Goal: Information Seeking & Learning: Learn about a topic

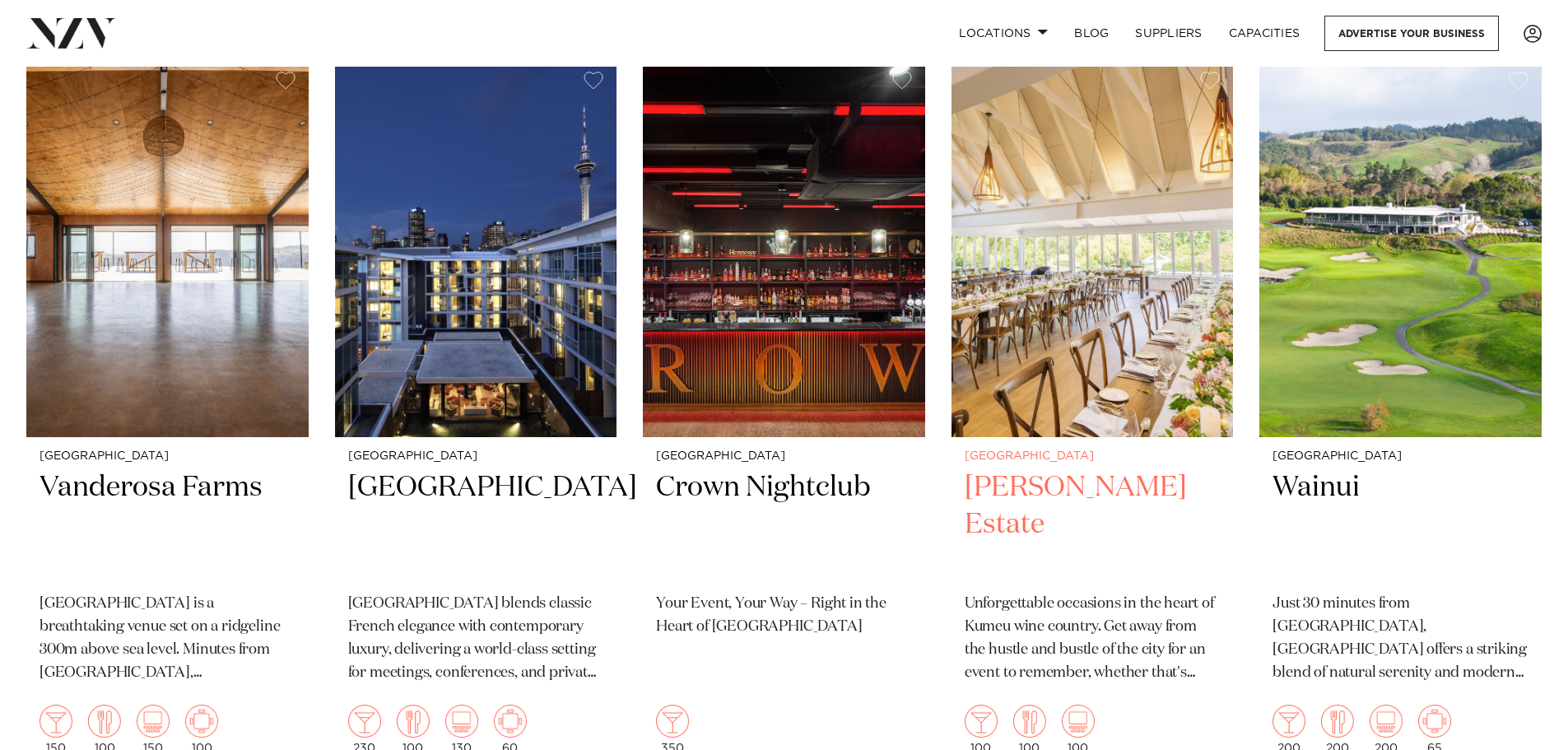
scroll to position [411, 0]
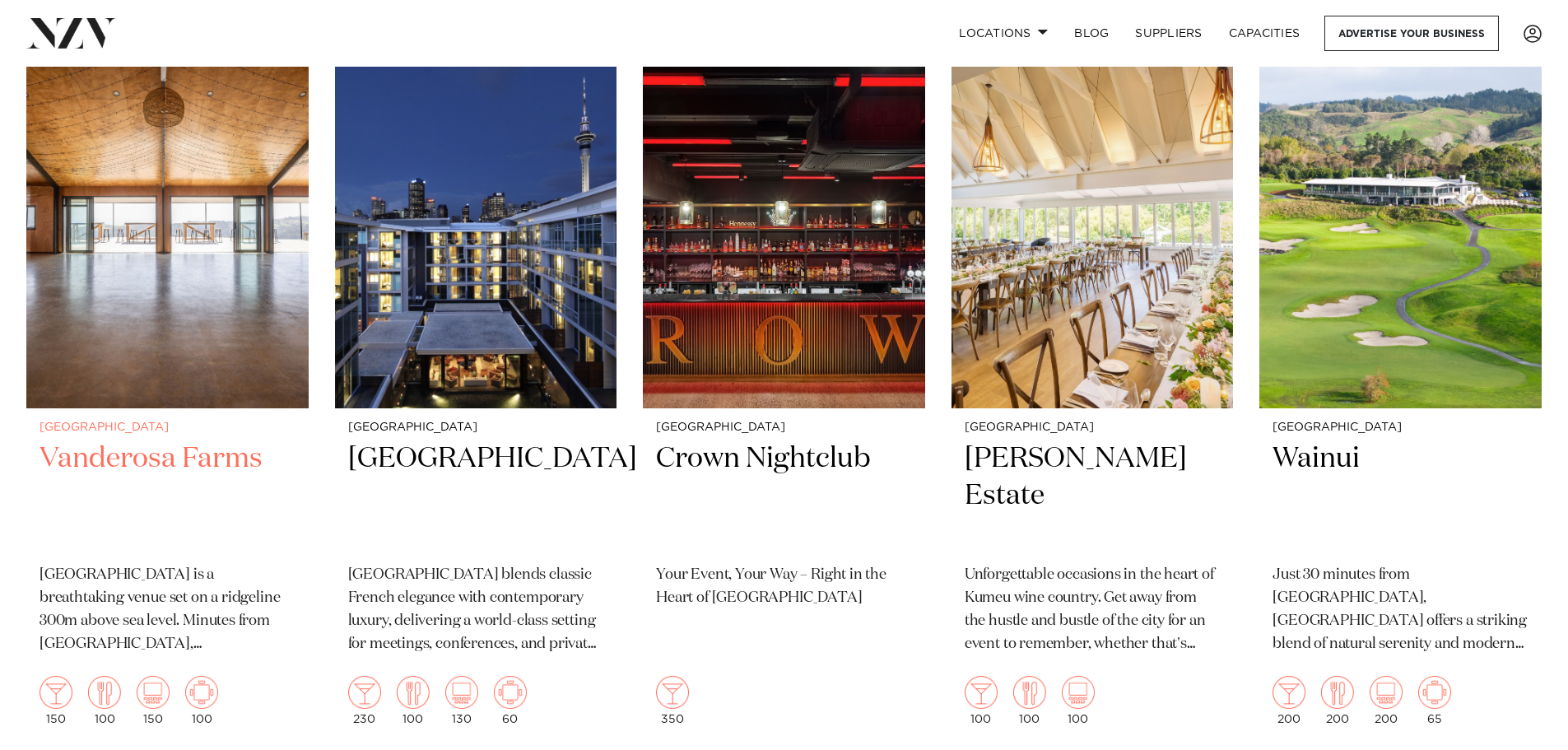
click at [225, 445] on h2 "Vanderosa Farms" at bounding box center [167, 496] width 256 height 111
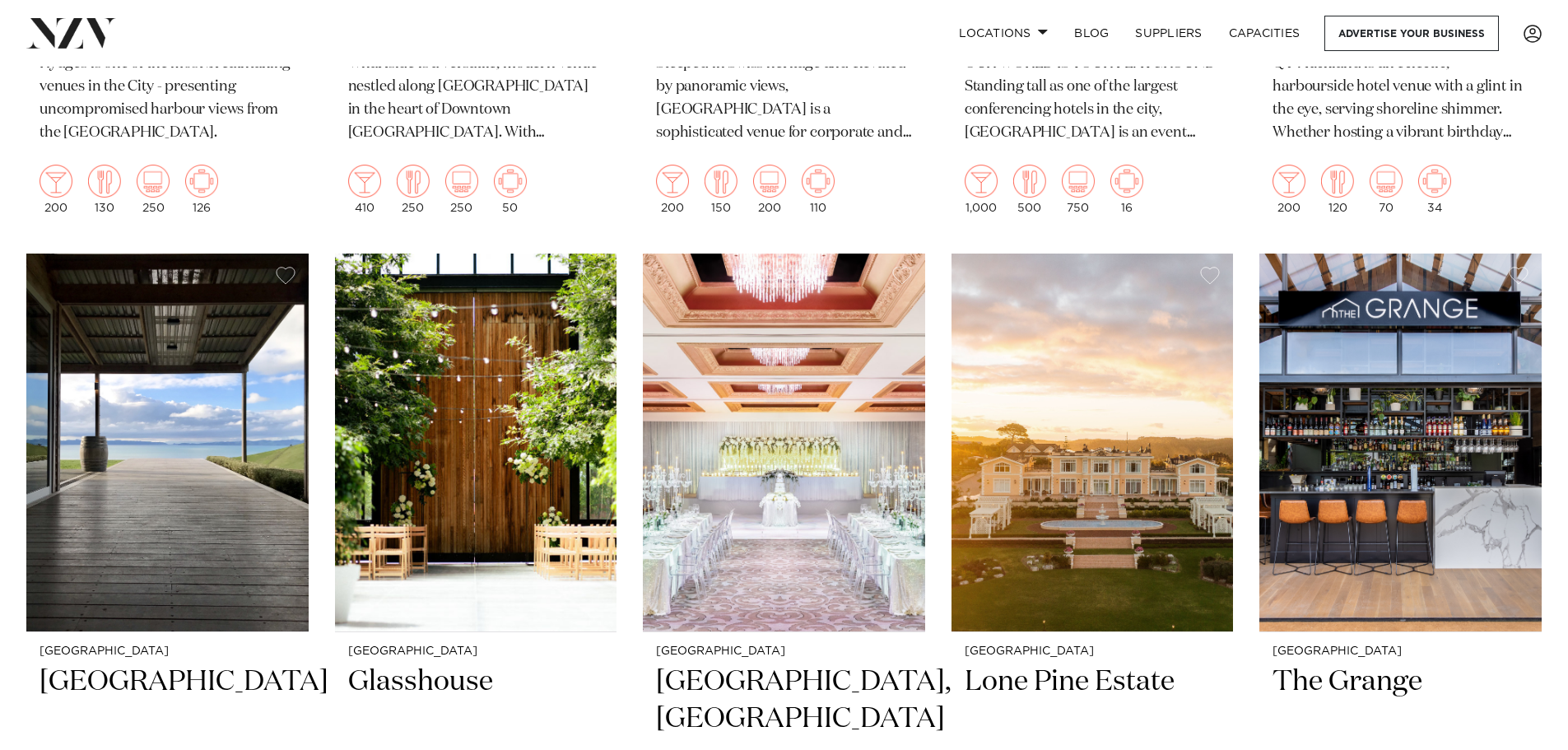
scroll to position [1811, 0]
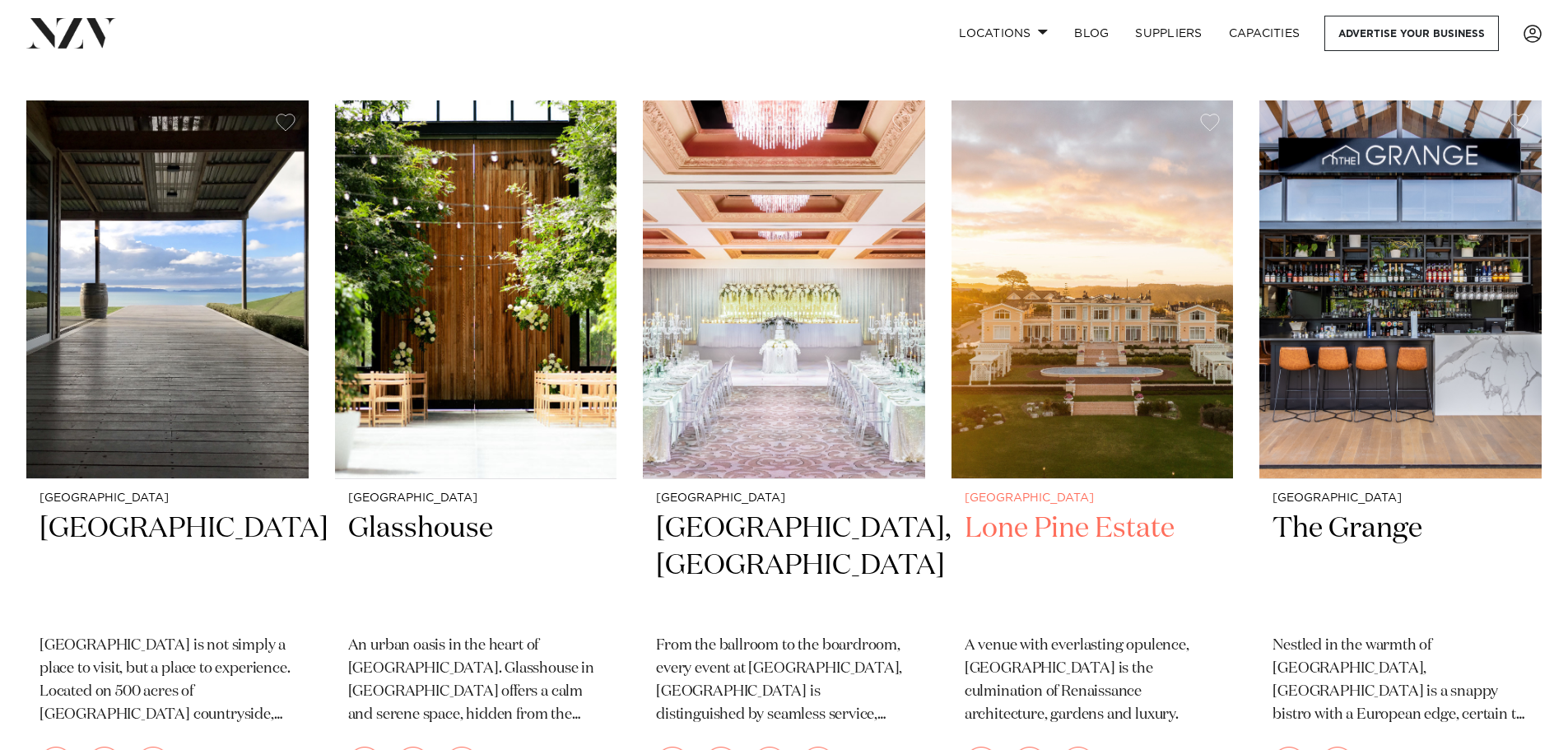
click at [1049, 520] on h2 "Lone Pine Estate" at bounding box center [1092, 566] width 256 height 111
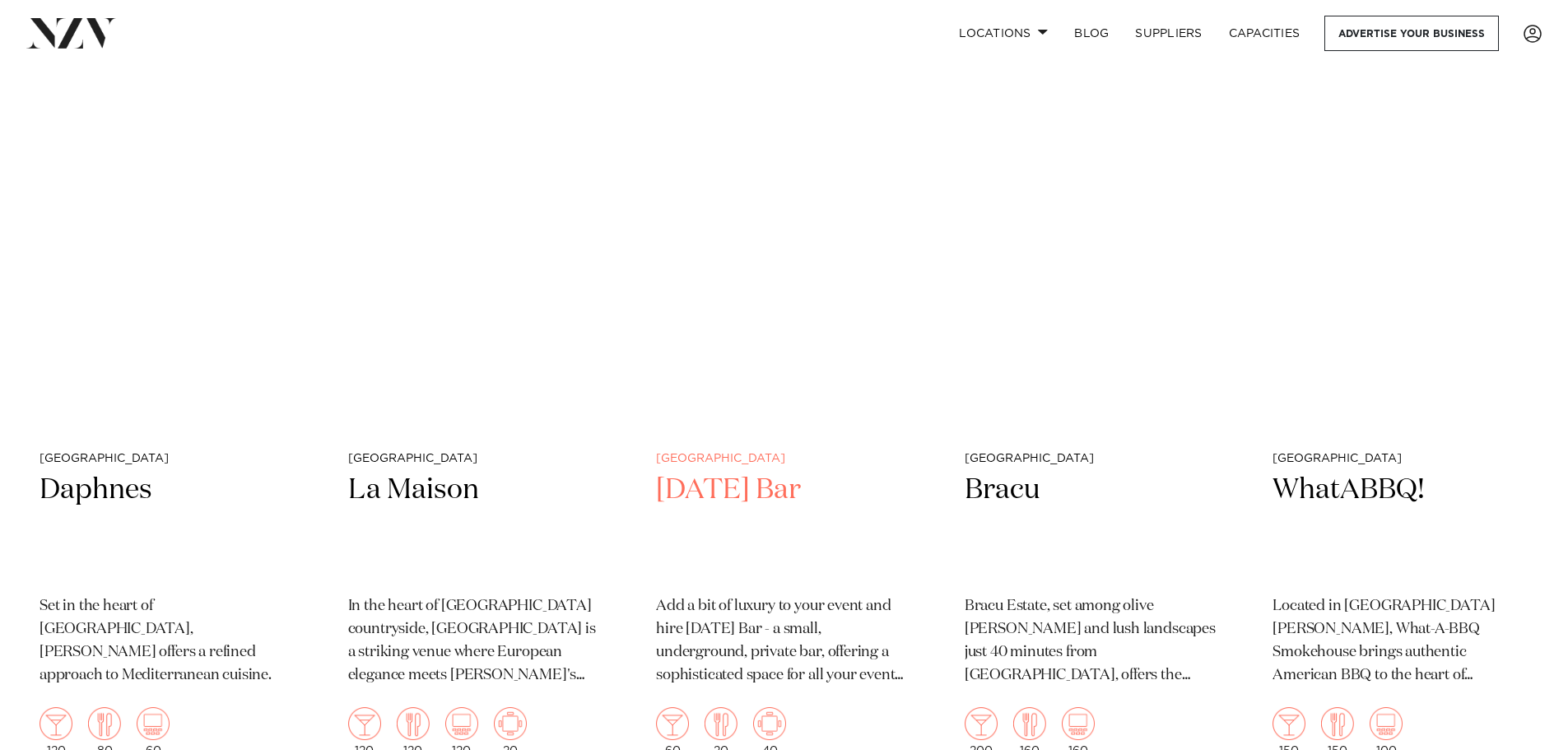
scroll to position [5591, 0]
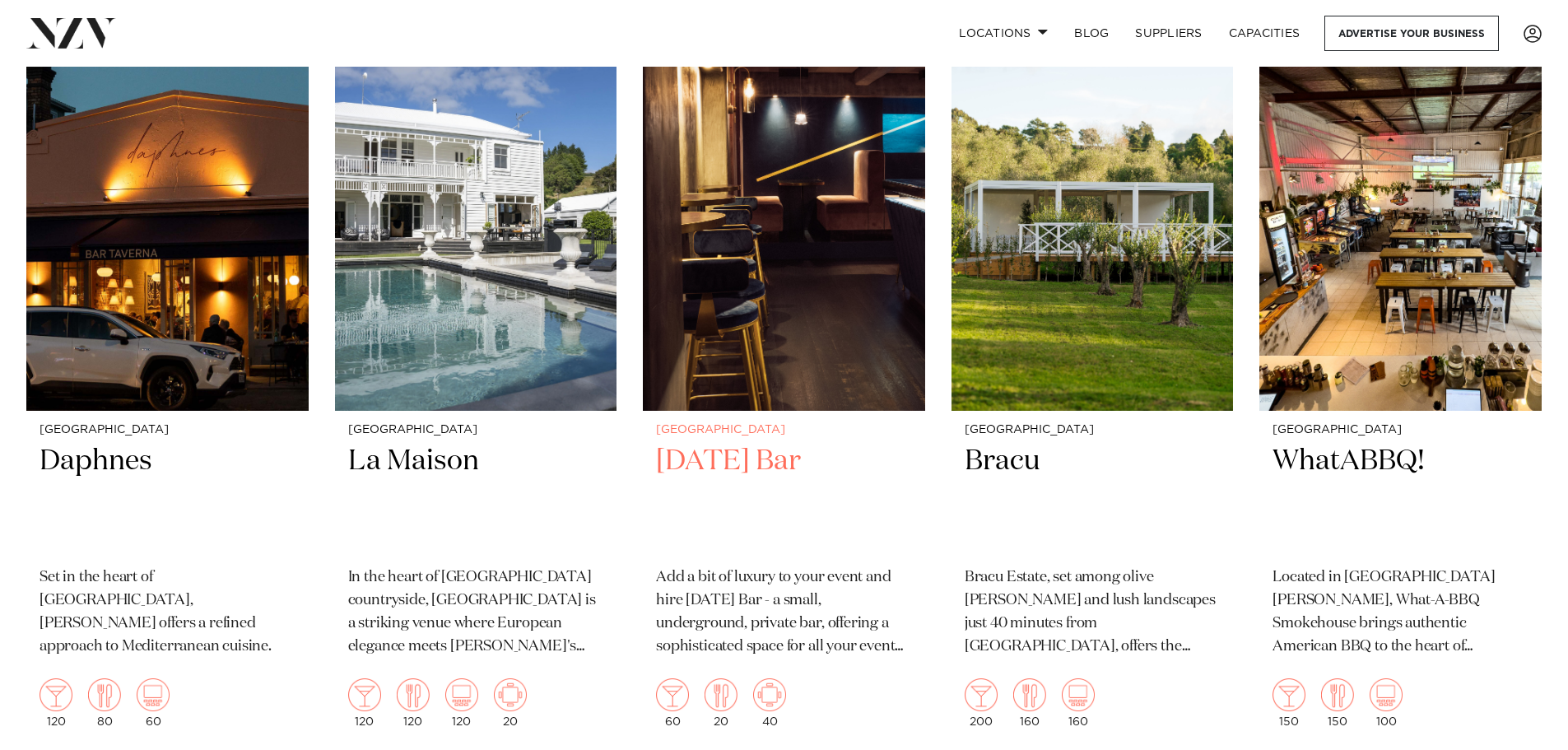
click at [773, 443] on h2 "[DATE] Bar" at bounding box center [784, 499] width 256 height 111
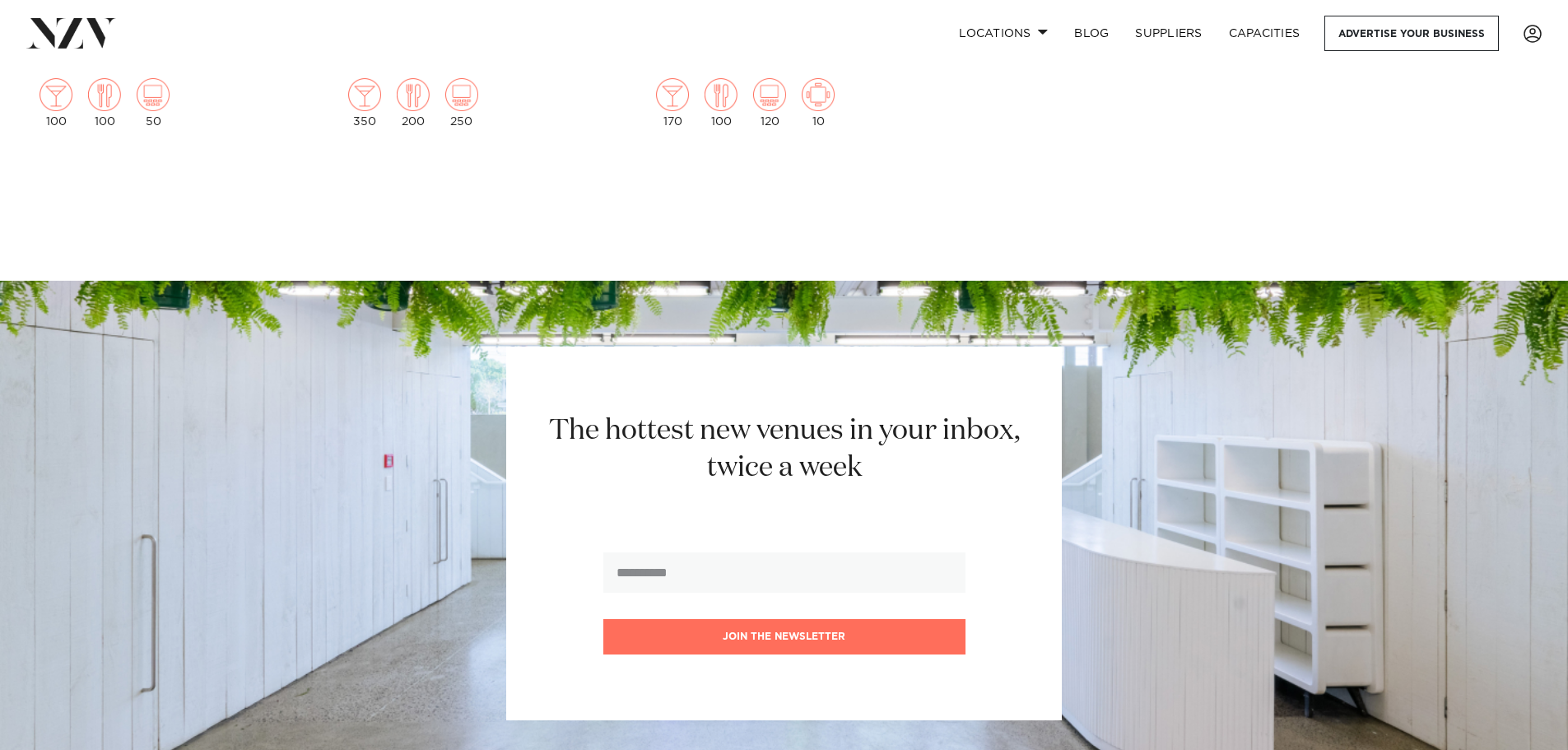
scroll to position [12483, 0]
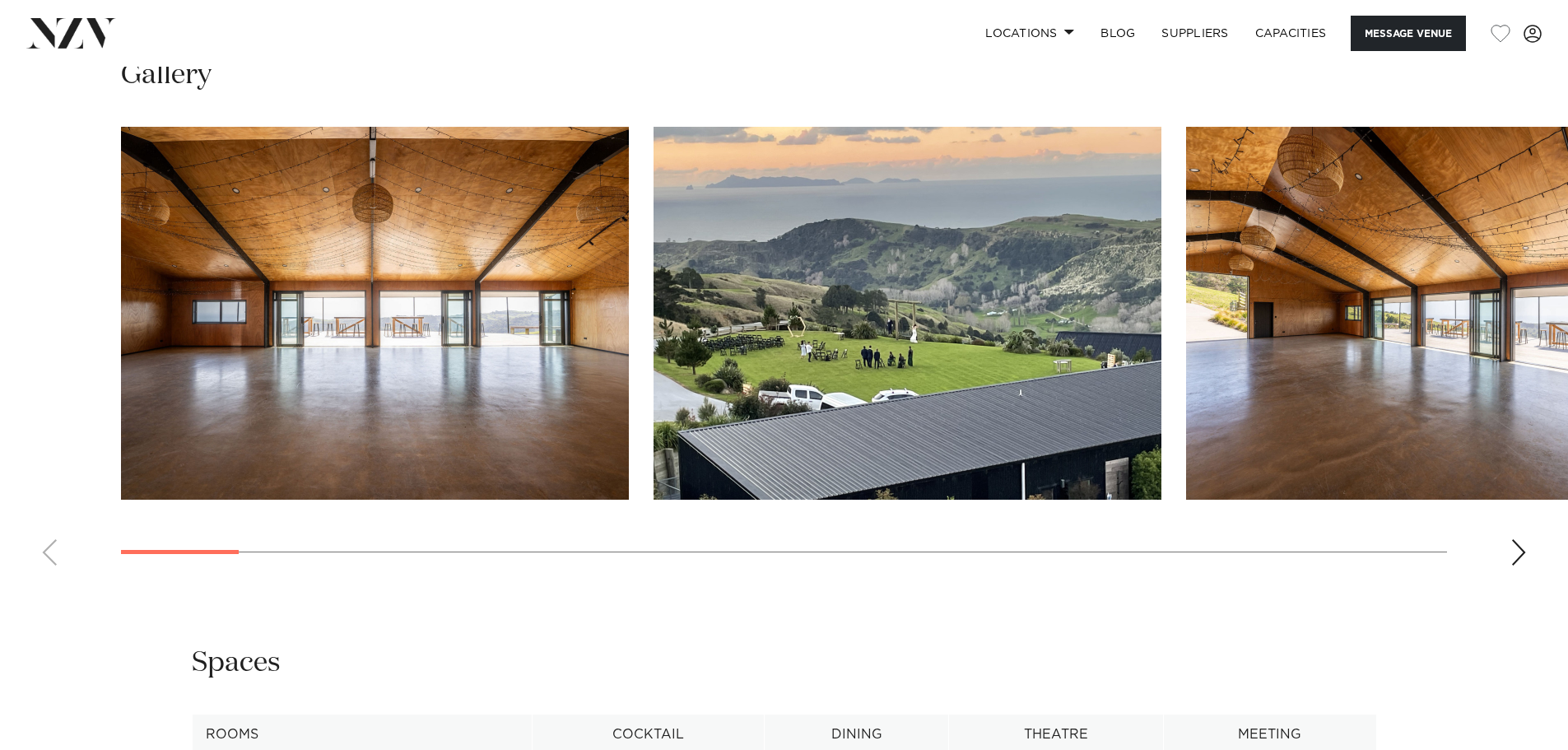
scroll to position [1729, 0]
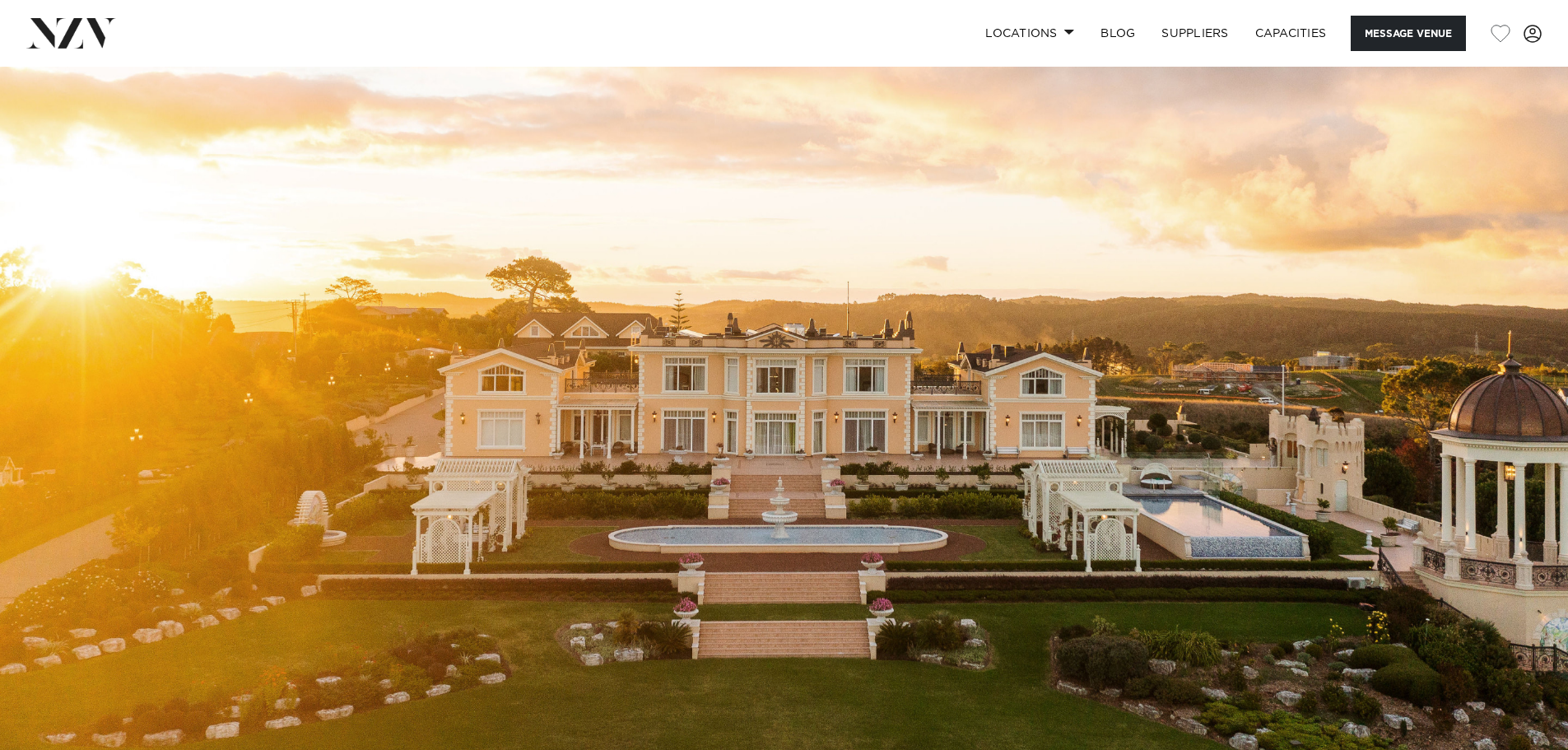
click at [1327, 446] on img at bounding box center [784, 434] width 1568 height 736
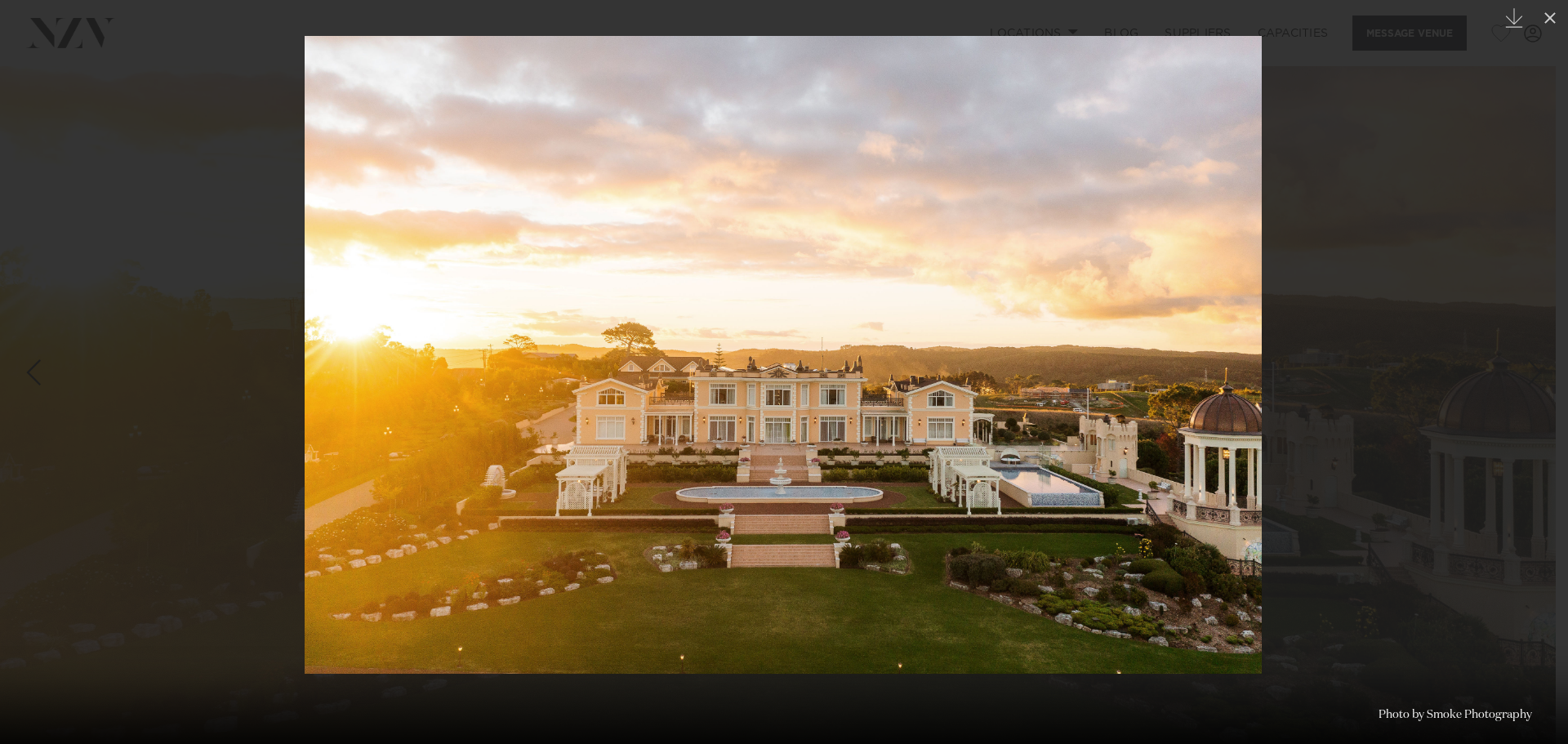
click at [1298, 377] on div at bounding box center [784, 372] width 1568 height 744
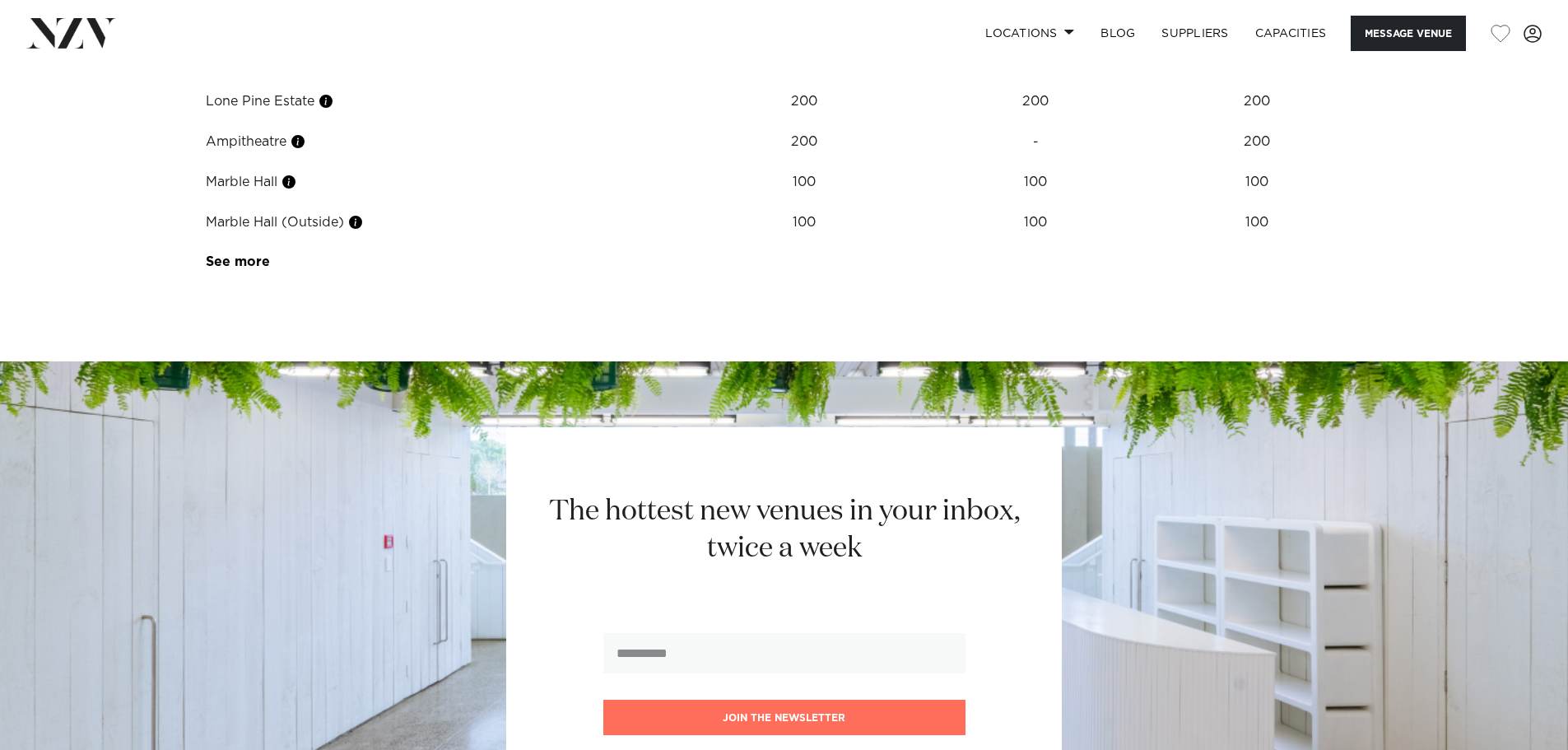
scroll to position [2141, 0]
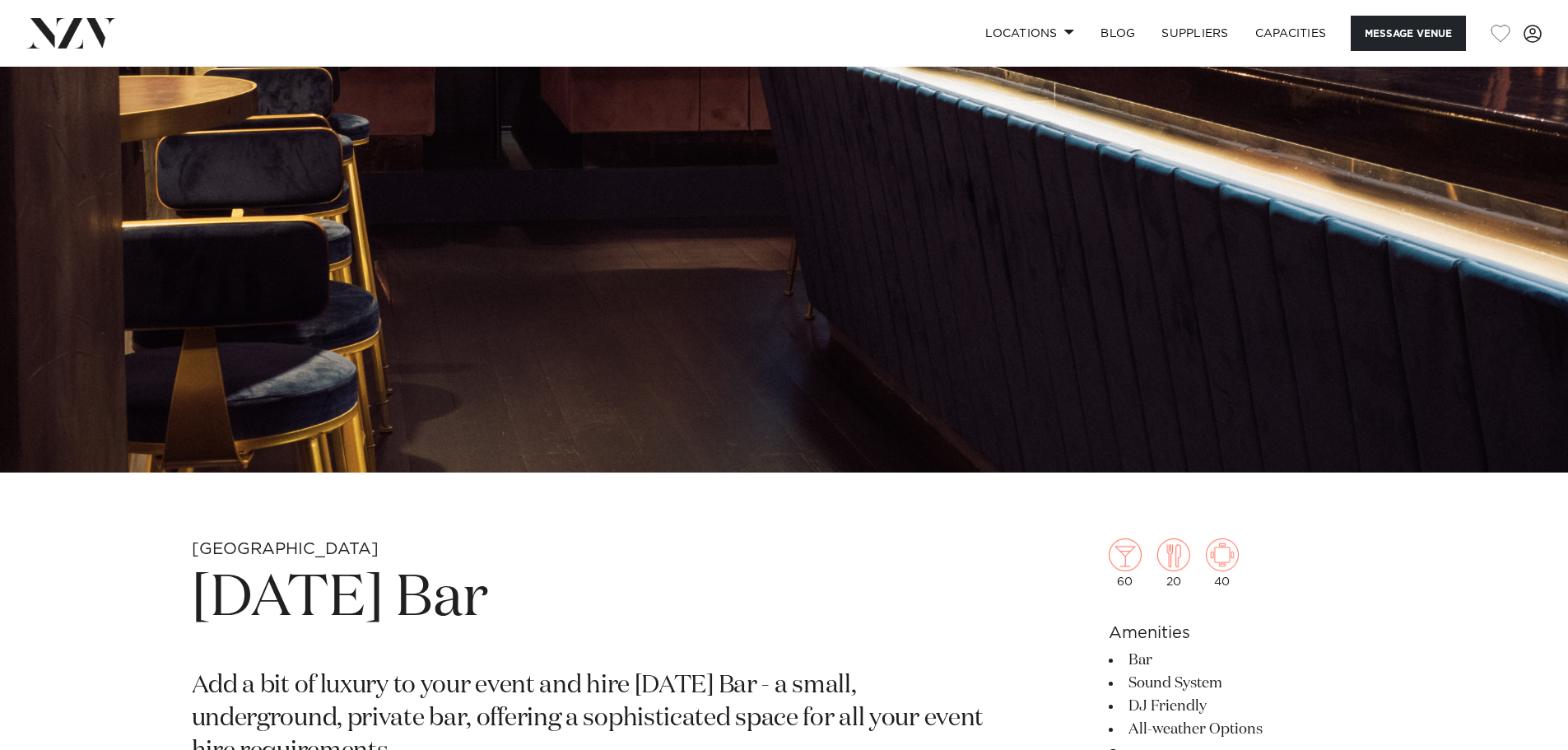
scroll to position [823, 0]
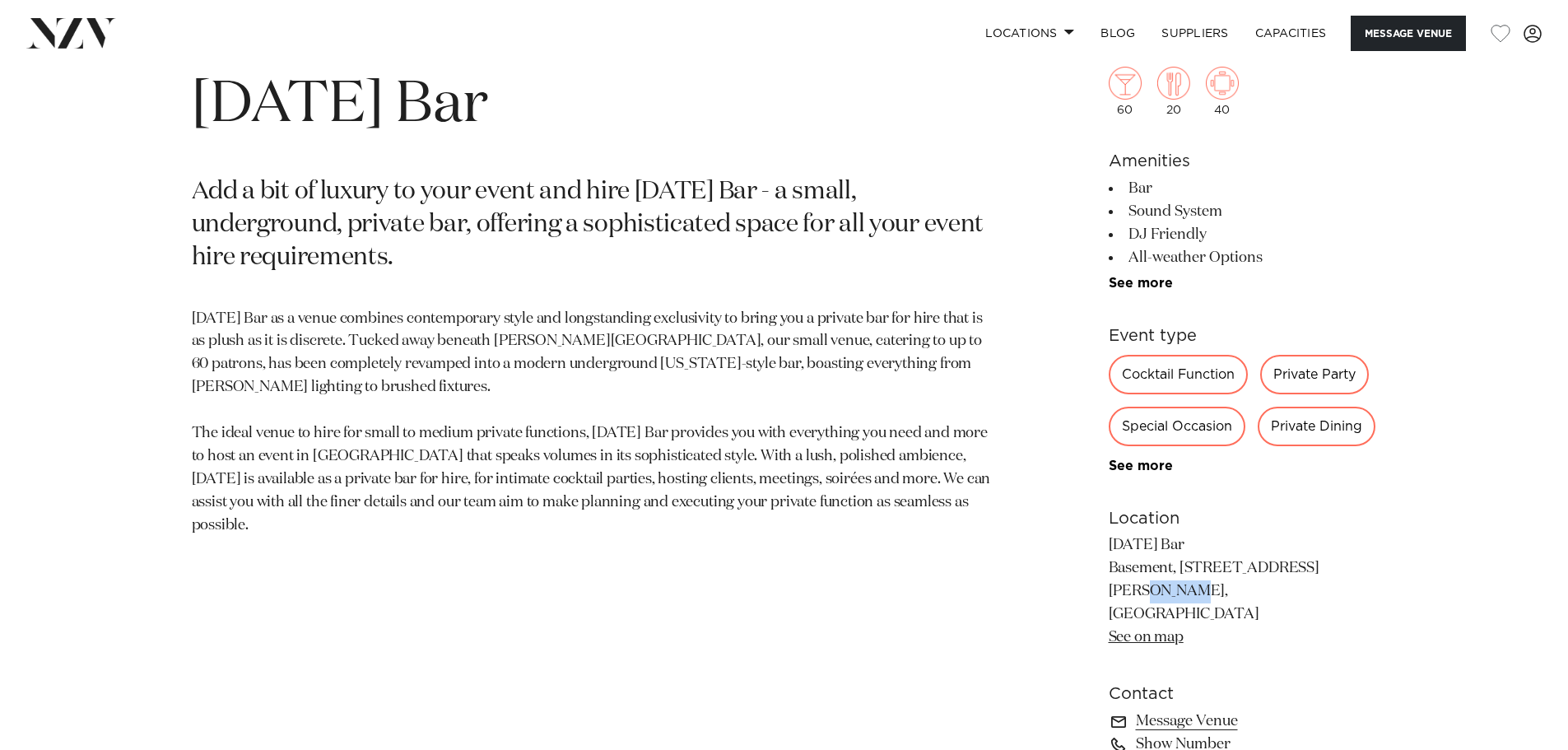
drag, startPoint x: 1308, startPoint y: 570, endPoint x: 1270, endPoint y: 561, distance: 39.1
click at [1270, 561] on p "Thursday Bar Basement, 224 Symonds Street, Eden Terrace, Auckland 1010 See on m…" at bounding box center [1243, 591] width 269 height 114
drag, startPoint x: 1100, startPoint y: 545, endPoint x: 1103, endPoint y: 533, distance: 12.4
click at [1103, 533] on div "Auckland Thursday Bar Add a bit of luxury to your event and hire Thursday Bar -…" at bounding box center [784, 437] width 1401 height 787
copy p "[DATE] Bar"
